Goal: Navigation & Orientation: Find specific page/section

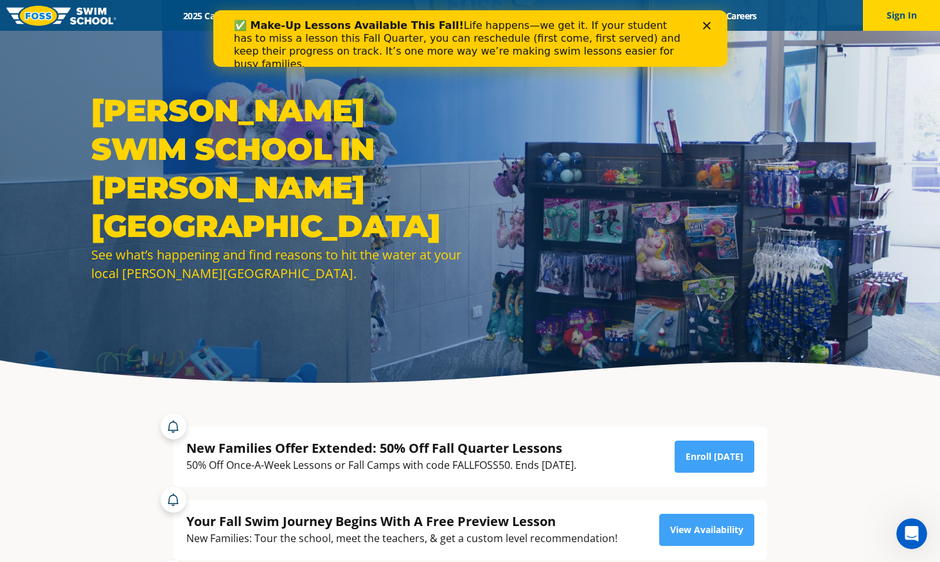
click at [708, 26] on icon "Close" at bounding box center [707, 26] width 8 height 8
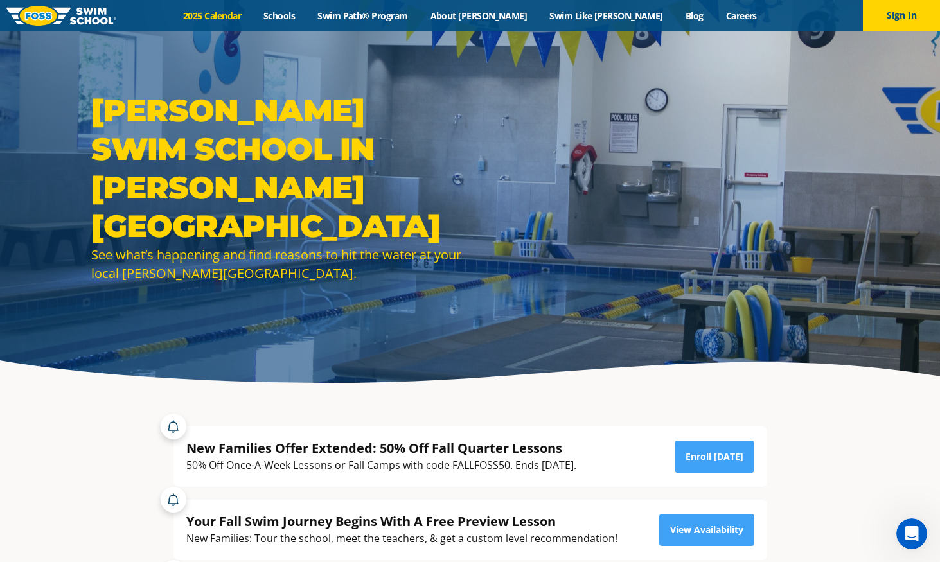
click at [253, 15] on link "2025 Calendar" at bounding box center [212, 16] width 80 height 12
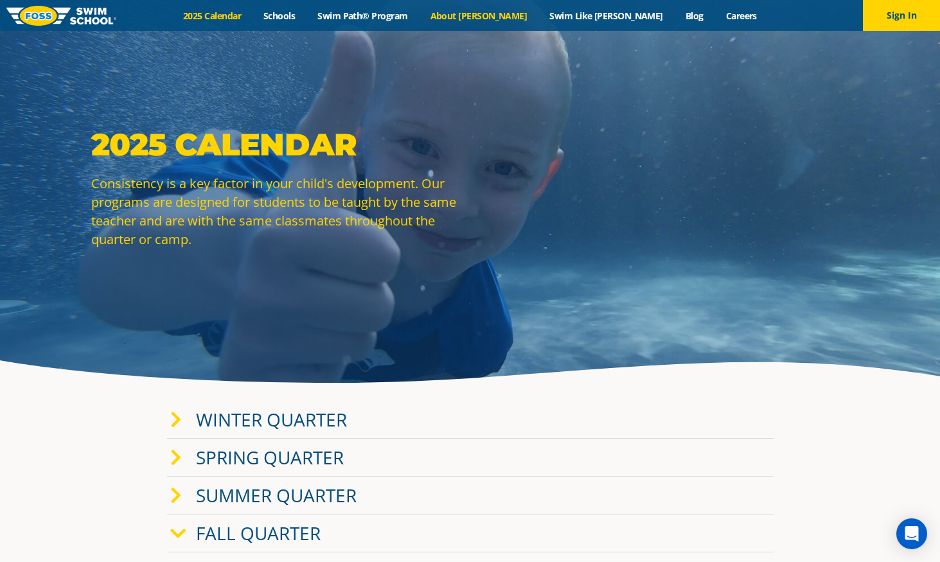
click at [514, 10] on link "About [PERSON_NAME]" at bounding box center [479, 16] width 120 height 12
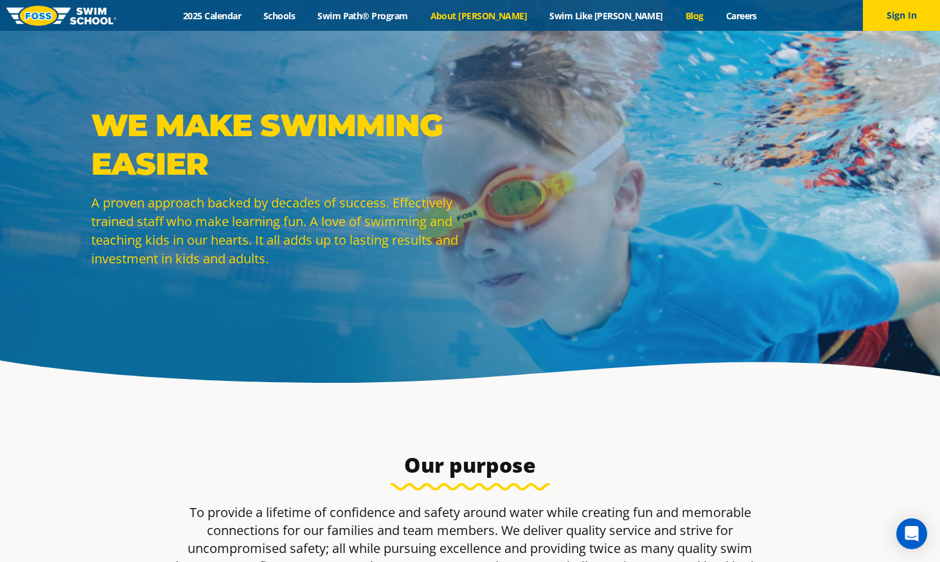
click at [674, 15] on link "Blog" at bounding box center [694, 16] width 40 height 12
